Goal: Task Accomplishment & Management: Complete application form

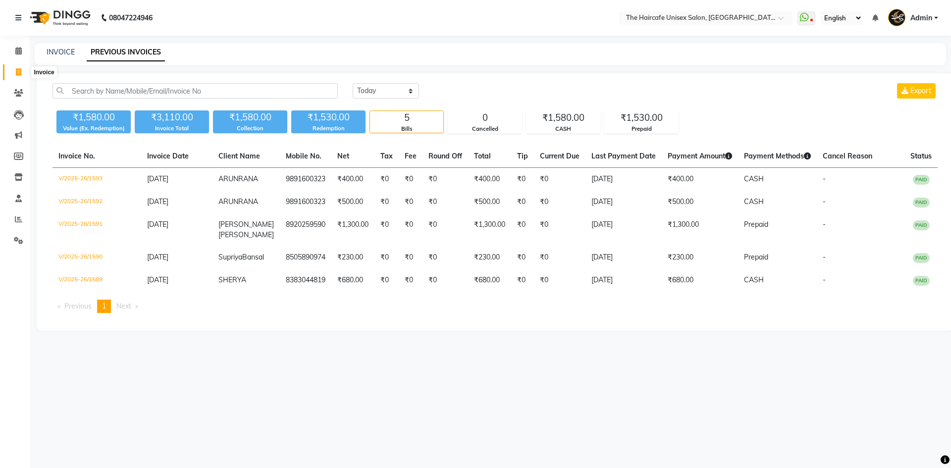
click at [17, 68] on icon at bounding box center [18, 71] width 5 height 7
select select "service"
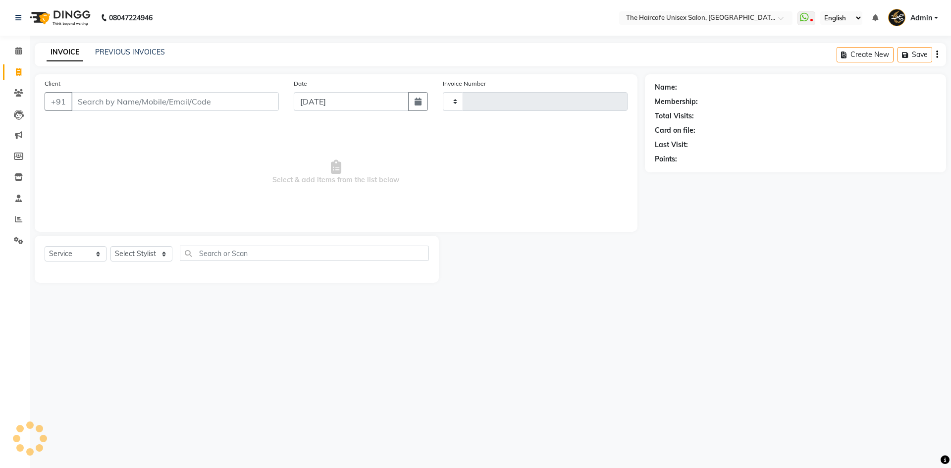
type input "1594"
select select "7412"
click at [139, 255] on select "Select Stylist [PERSON_NAME] [PERSON_NAME] [PERSON_NAME] [PERSON_NAME] SHYAM SH…" at bounding box center [141, 253] width 62 height 15
select select "64976"
click at [110, 246] on select "Select Stylist [PERSON_NAME] [PERSON_NAME] [PERSON_NAME] [PERSON_NAME] SHYAM SH…" at bounding box center [141, 253] width 62 height 15
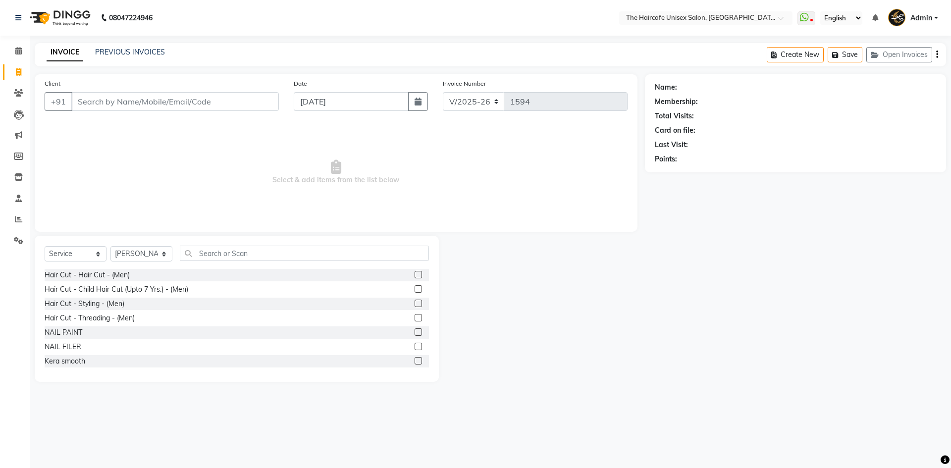
click at [415, 272] on label at bounding box center [418, 274] width 7 height 7
click at [415, 272] on input "checkbox" at bounding box center [418, 275] width 6 height 6
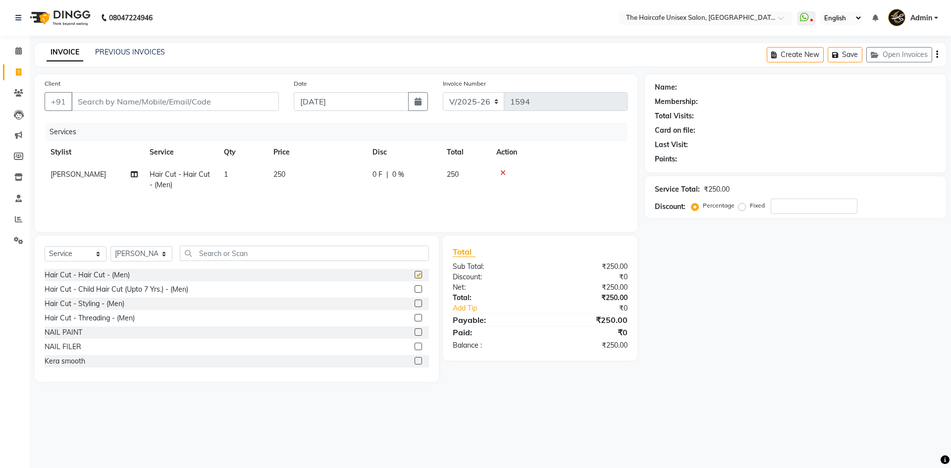
checkbox input "false"
click at [90, 98] on input "Client" at bounding box center [175, 101] width 208 height 19
click at [83, 99] on input "Client" at bounding box center [175, 101] width 208 height 19
click at [79, 102] on input "Client" at bounding box center [175, 101] width 208 height 19
click at [81, 101] on input "Client" at bounding box center [175, 101] width 208 height 19
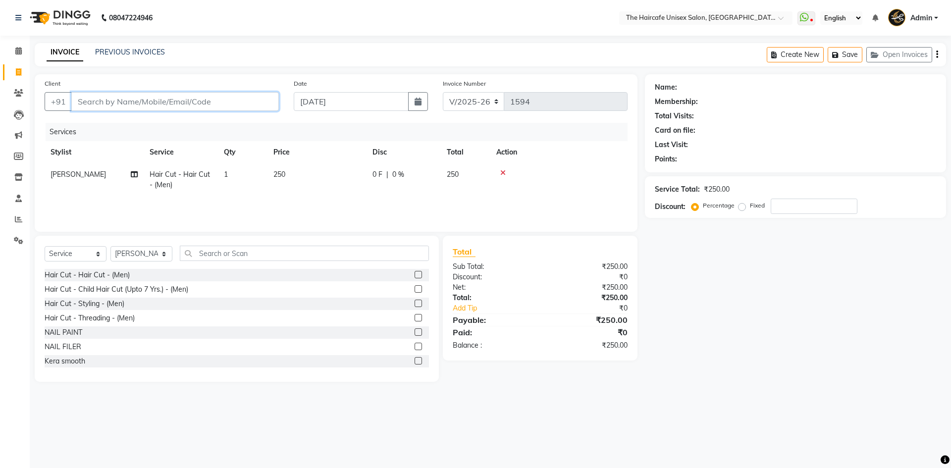
type input "9"
type input "0"
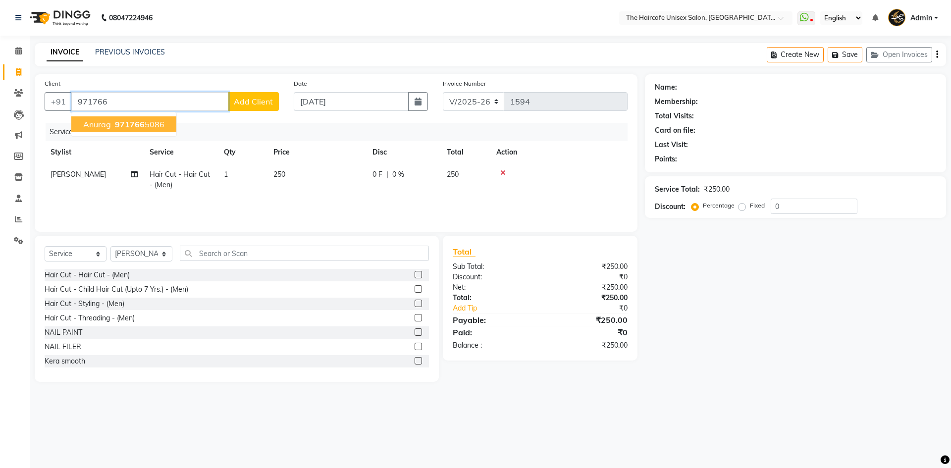
click at [109, 121] on span "Anurag" at bounding box center [97, 124] width 28 height 10
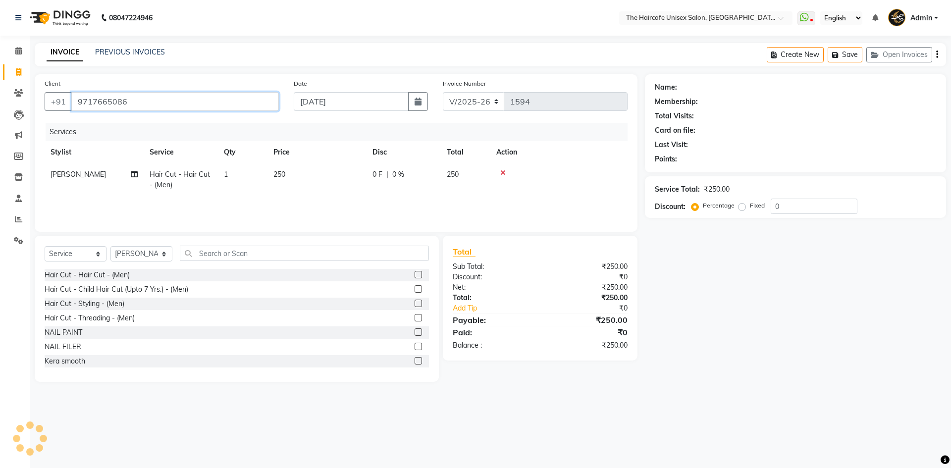
type input "9717665086"
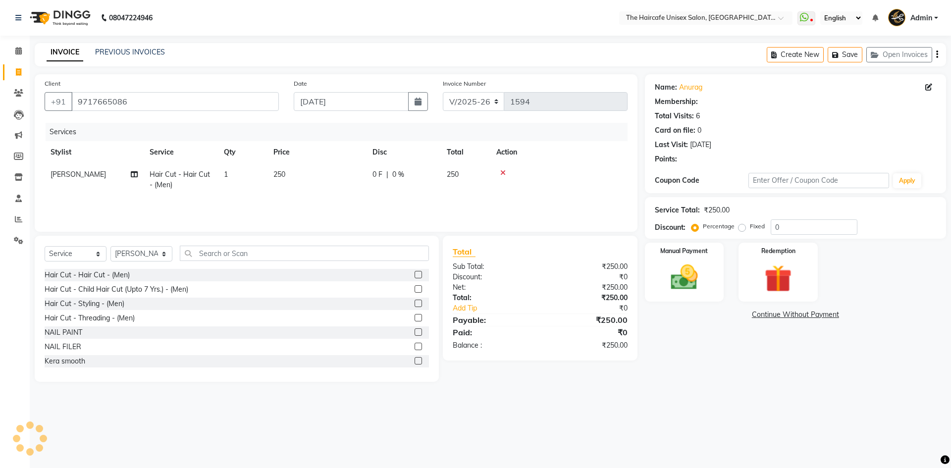
select select "1: Object"
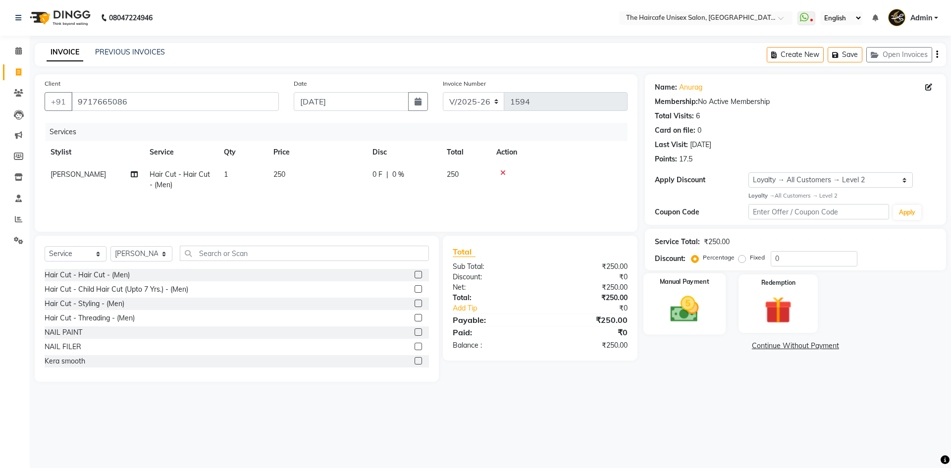
click at [704, 308] on img at bounding box center [684, 309] width 46 height 33
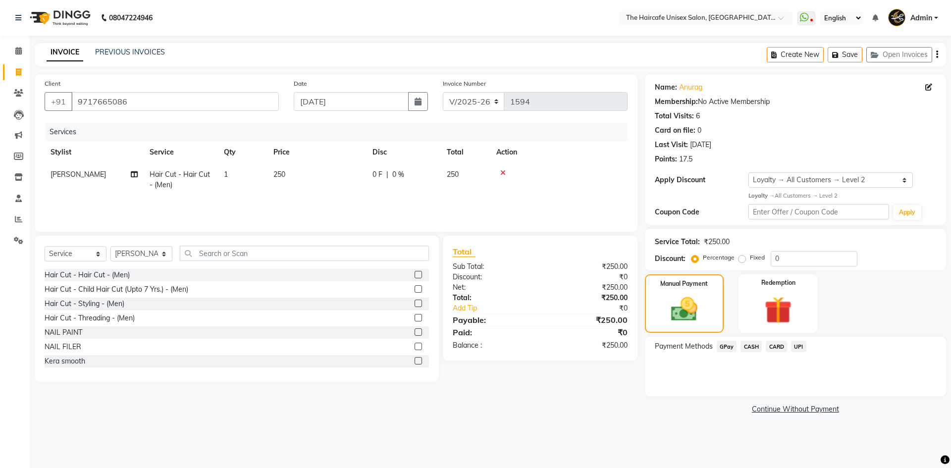
click at [801, 346] on span "UPI" at bounding box center [798, 346] width 15 height 11
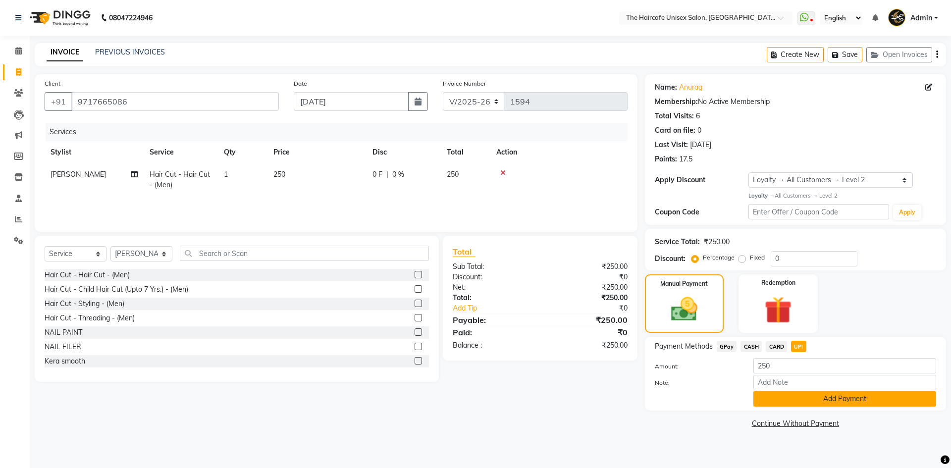
click at [832, 393] on button "Add Payment" at bounding box center [844, 398] width 183 height 15
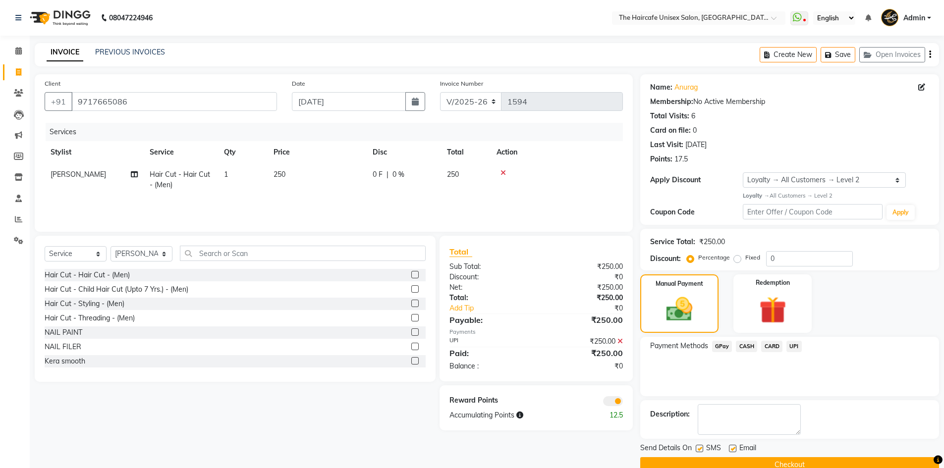
click at [787, 463] on button "Checkout" at bounding box center [789, 464] width 299 height 15
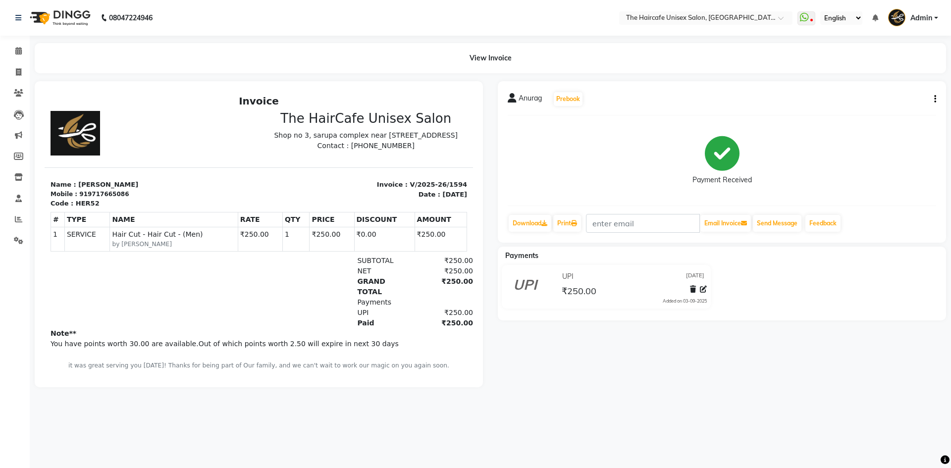
click at [705, 420] on div "08047224946 Select Location × The Haircafe Unisex Salon, [GEOGRAPHIC_DATA] Eros…" at bounding box center [475, 234] width 951 height 468
